Goal: Transaction & Acquisition: Purchase product/service

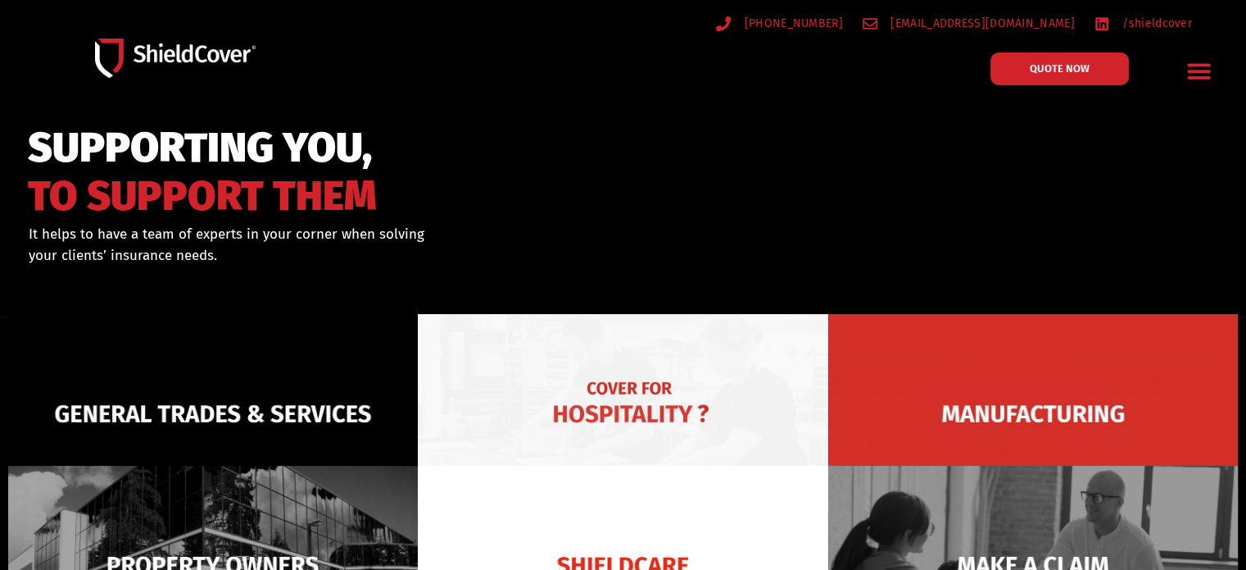
scroll to position [164, 0]
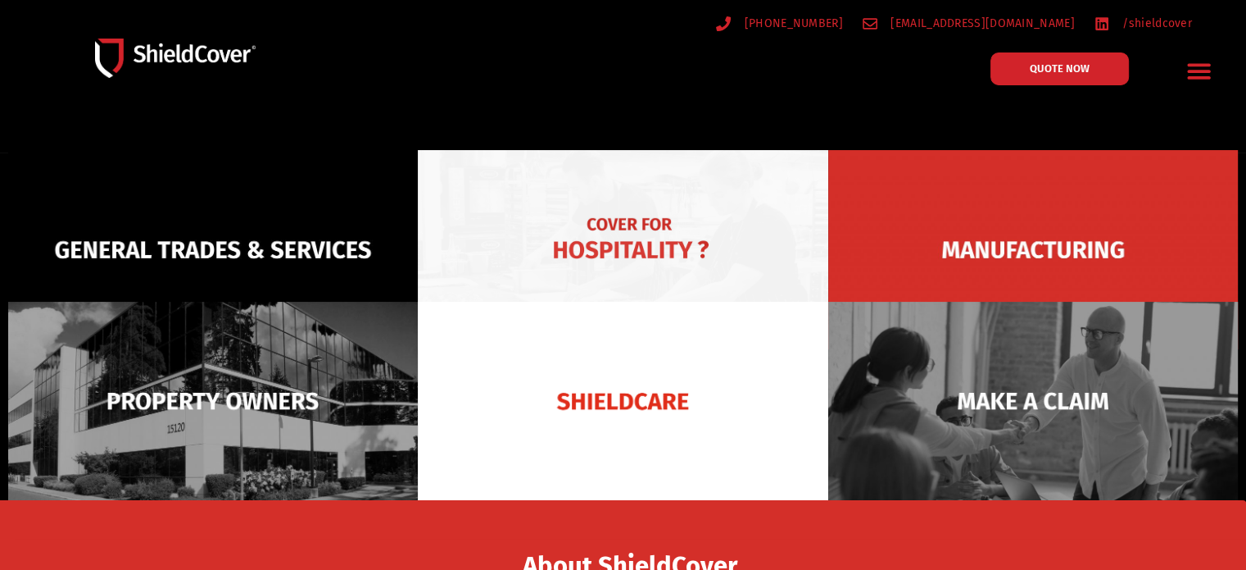
click at [675, 220] on img at bounding box center [623, 249] width 410 height 199
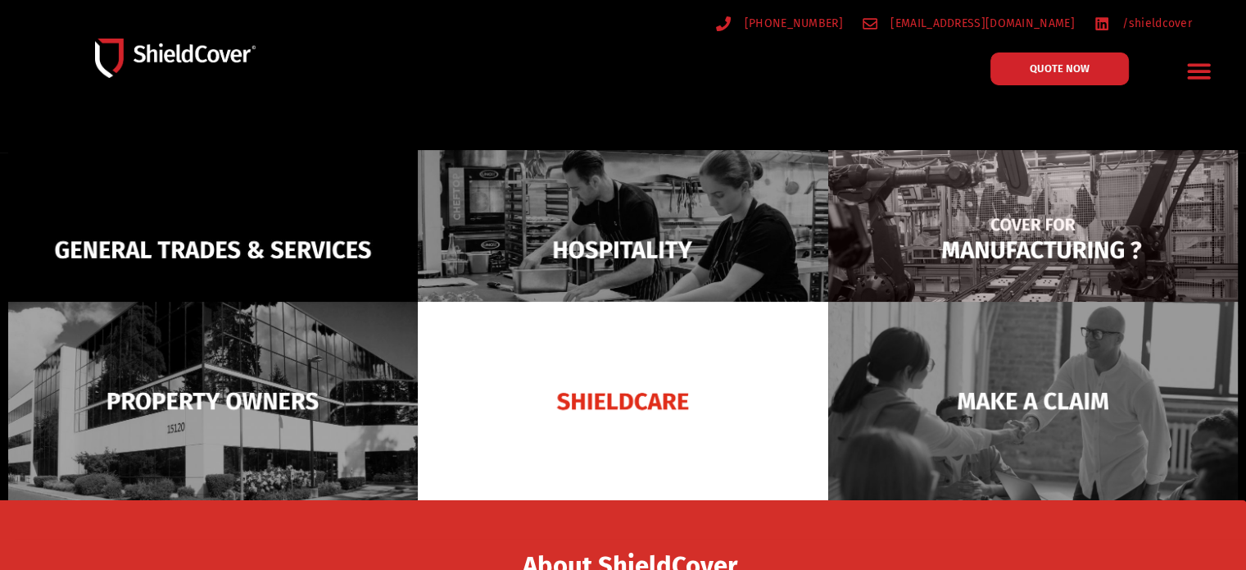
click at [1079, 232] on img at bounding box center [1034, 249] width 410 height 199
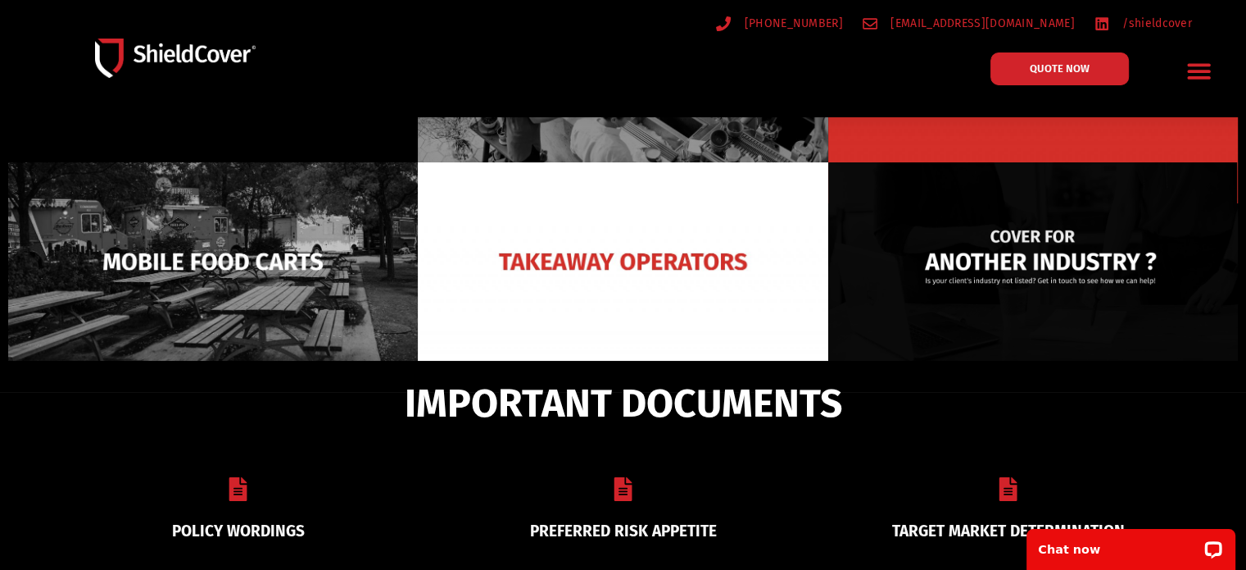
click at [1028, 283] on img at bounding box center [1034, 261] width 410 height 199
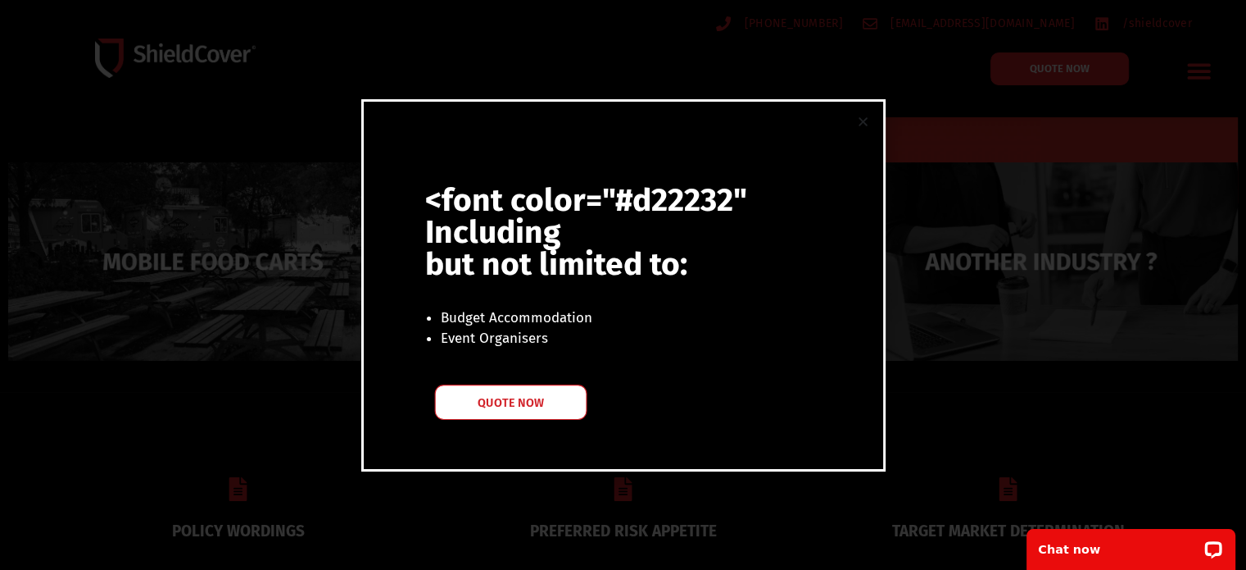
click at [538, 403] on span "QUOTE NOW" at bounding box center [511, 401] width 66 height 11
